Goal: Task Accomplishment & Management: Manage account settings

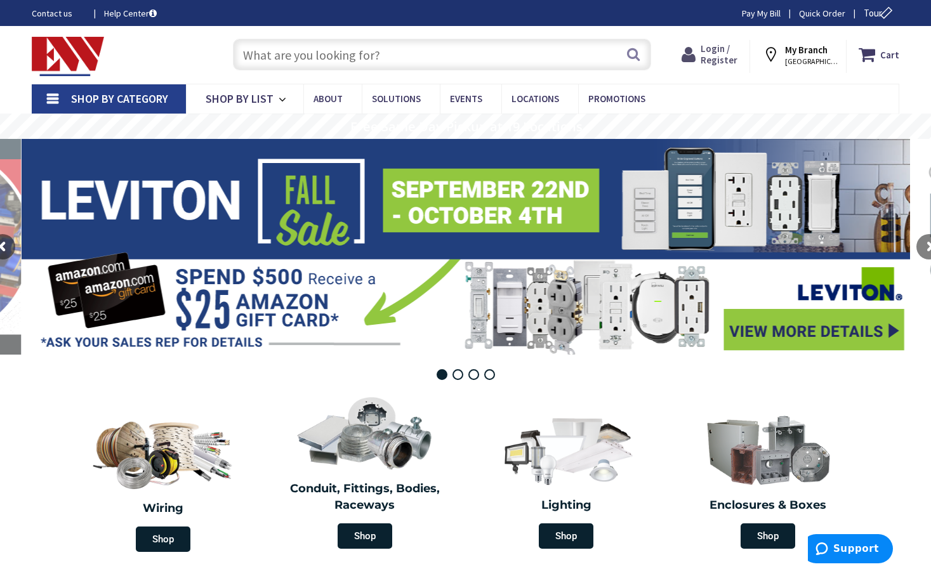
click at [722, 57] on span "Login / Register" at bounding box center [719, 54] width 37 height 23
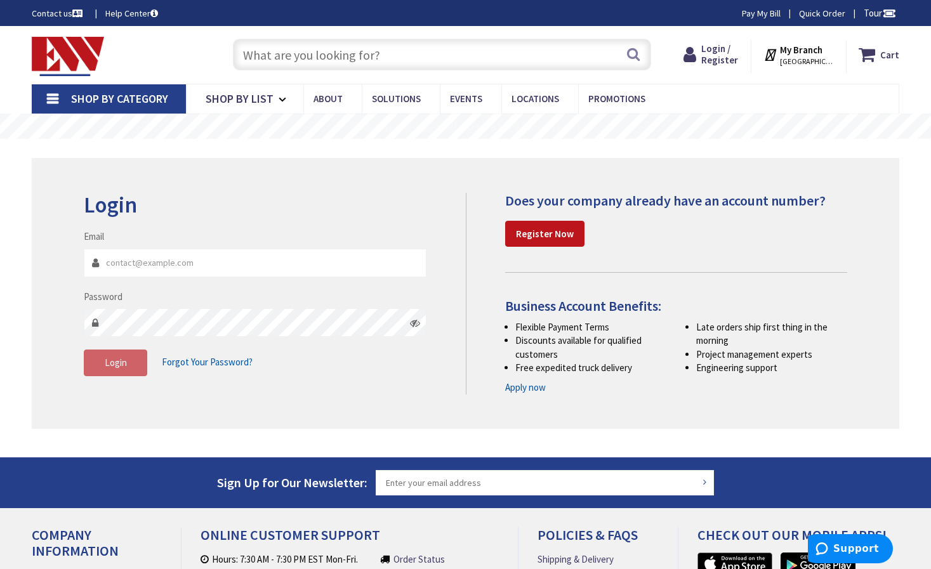
click at [248, 255] on input "Email" at bounding box center [255, 263] width 343 height 29
type input "ap@mpimetaltreating.com"
click at [425, 227] on div "Login Invalid login or password Email ap@mpimetaltreating.com Password Login Fo…" at bounding box center [269, 291] width 391 height 196
